Goal: Information Seeking & Learning: Find specific fact

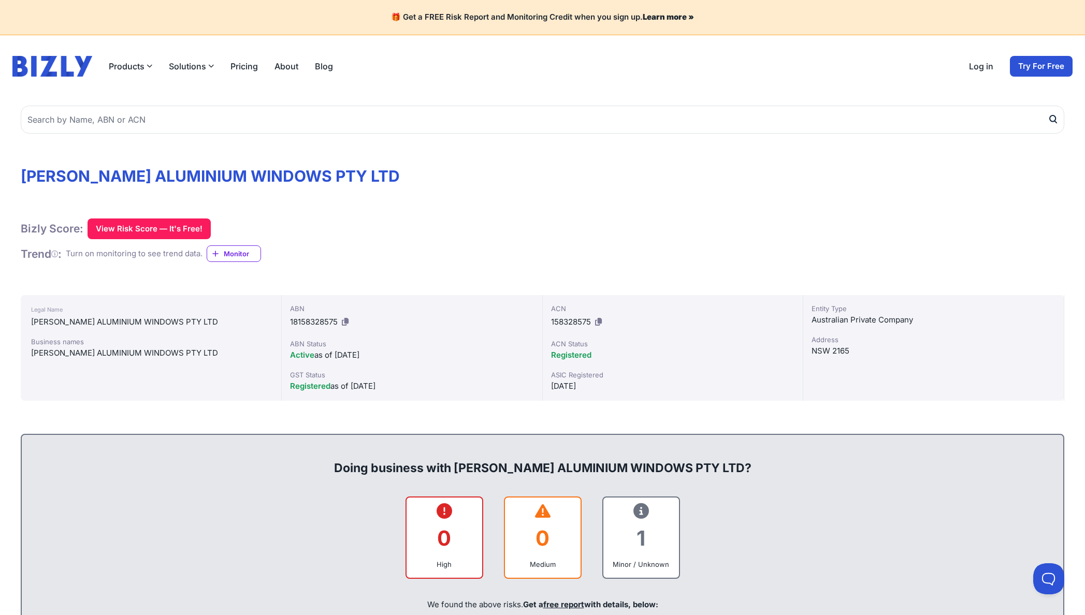
scroll to position [1229, 0]
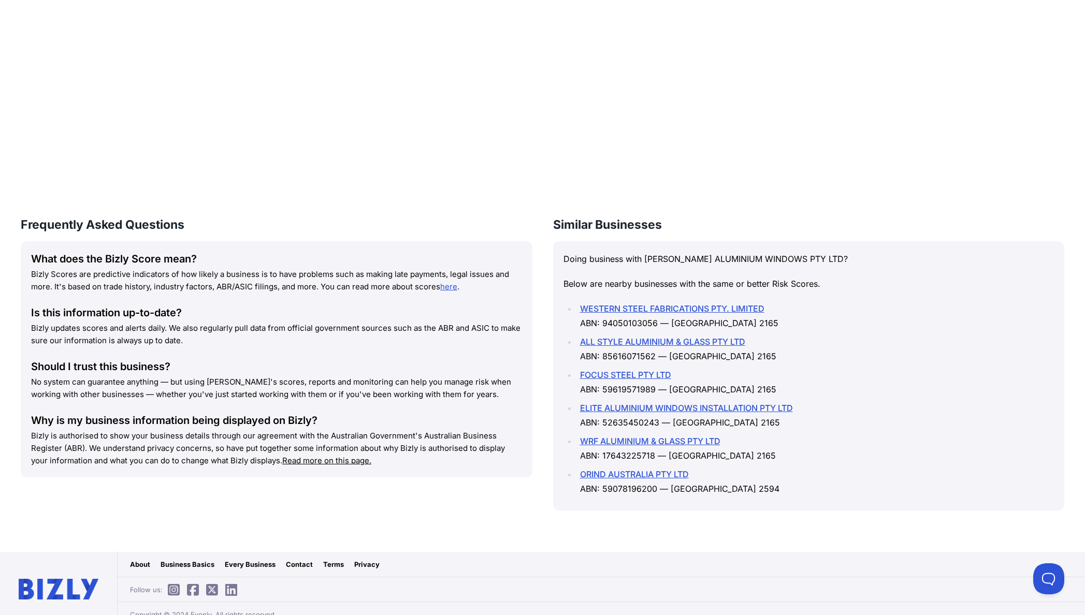
click at [645, 370] on link "FOCUS STEEL PTY LTD" at bounding box center [625, 375] width 91 height 10
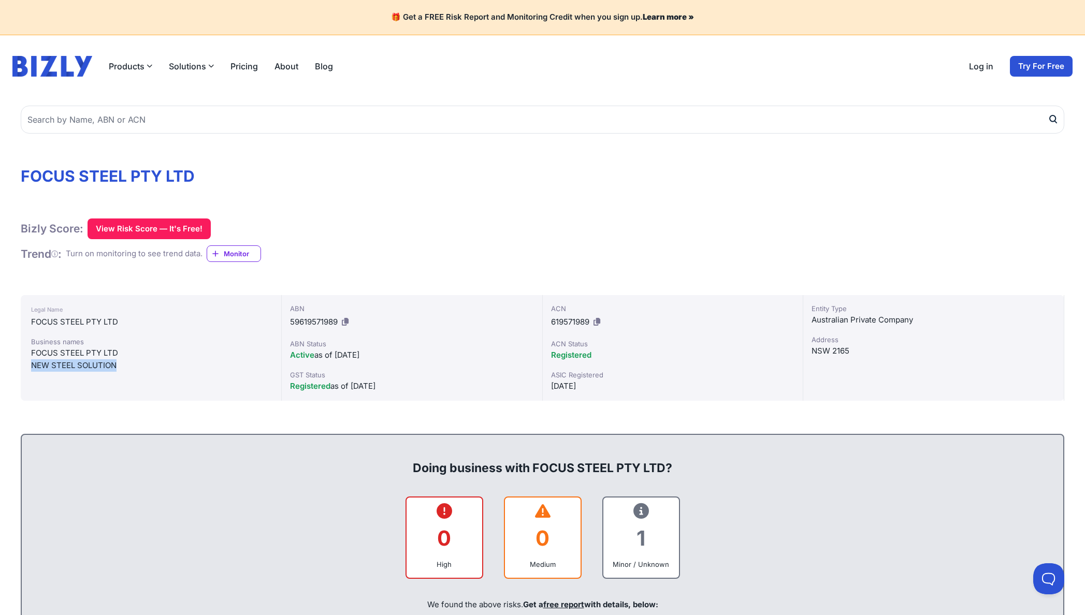
drag, startPoint x: 121, startPoint y: 366, endPoint x: 24, endPoint y: 365, distance: 96.9
click at [31, 365] on div "Business names FOCUS STEEL PTY LTD NEW STEEL SOLUTION" at bounding box center [151, 354] width 240 height 35
copy div "NEW STEEL SOLUTION"
